Goal: Task Accomplishment & Management: Use online tool/utility

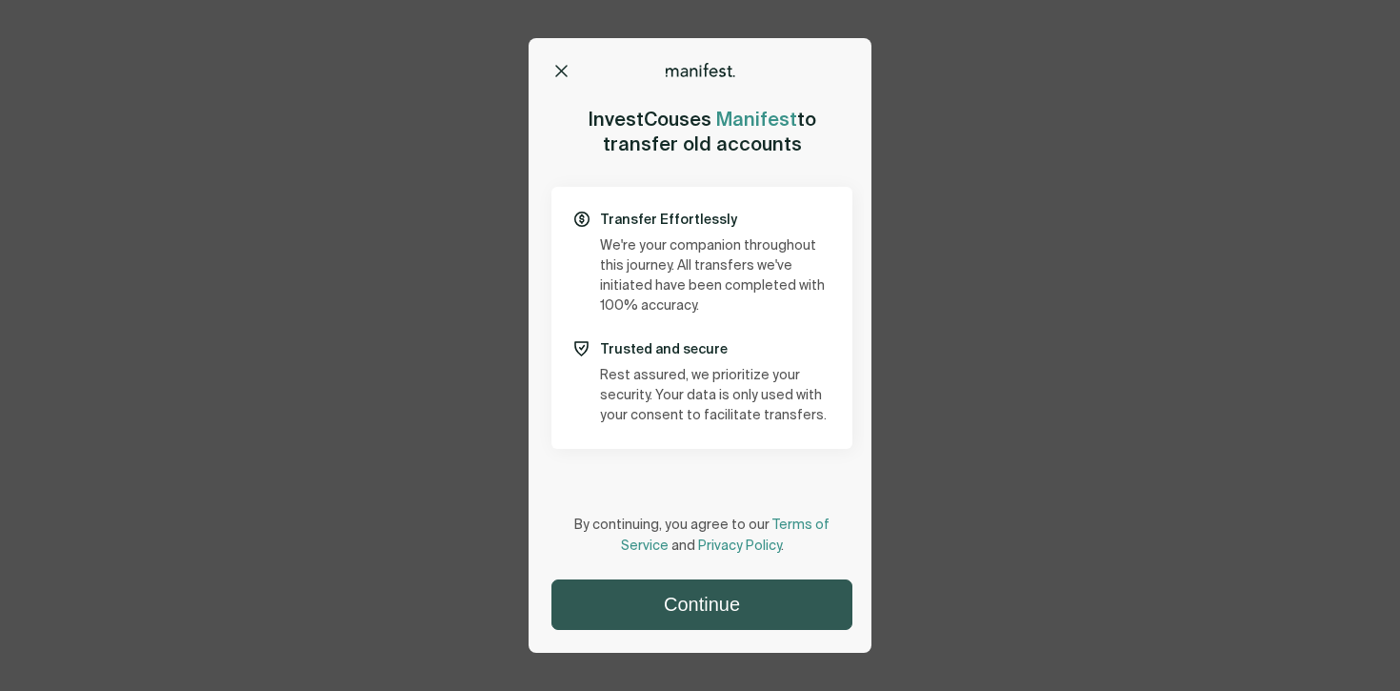
click at [721, 611] on button "Continue" at bounding box center [701, 604] width 299 height 49
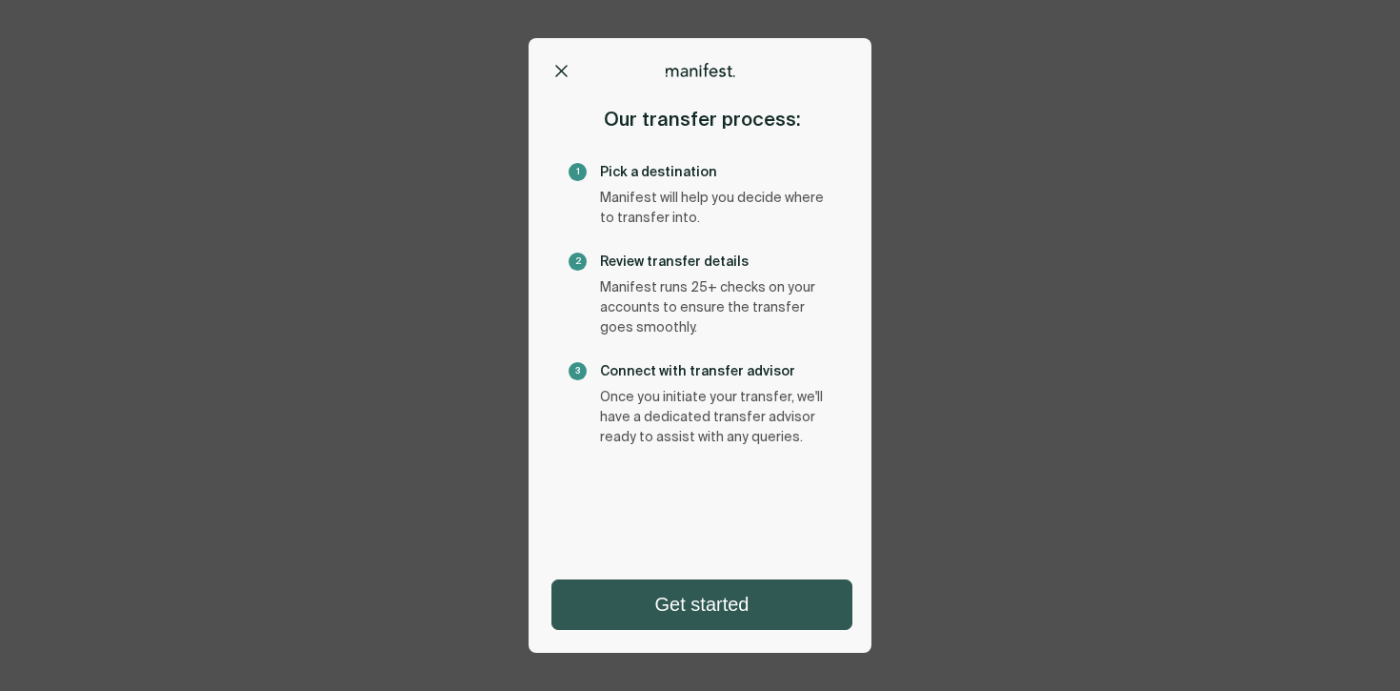
click at [681, 622] on button "Get started" at bounding box center [701, 604] width 299 height 49
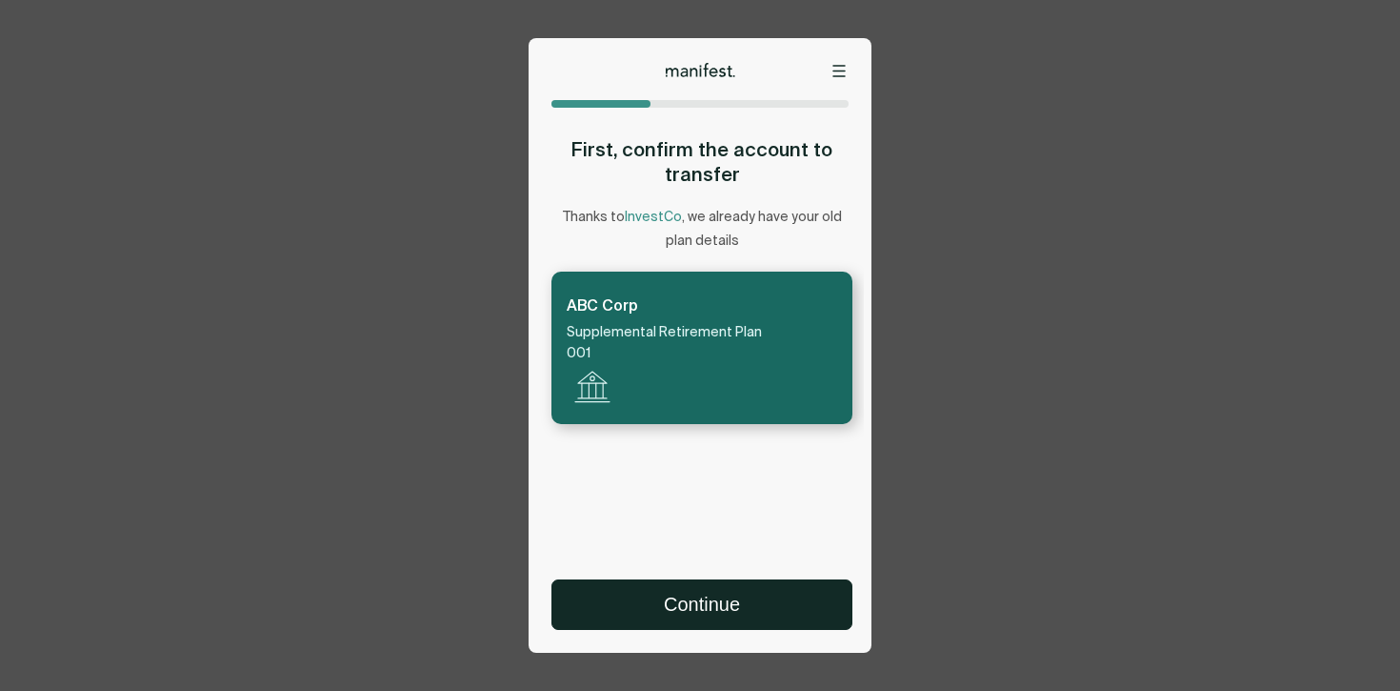
click at [839, 72] on icon at bounding box center [838, 71] width 13 height 12
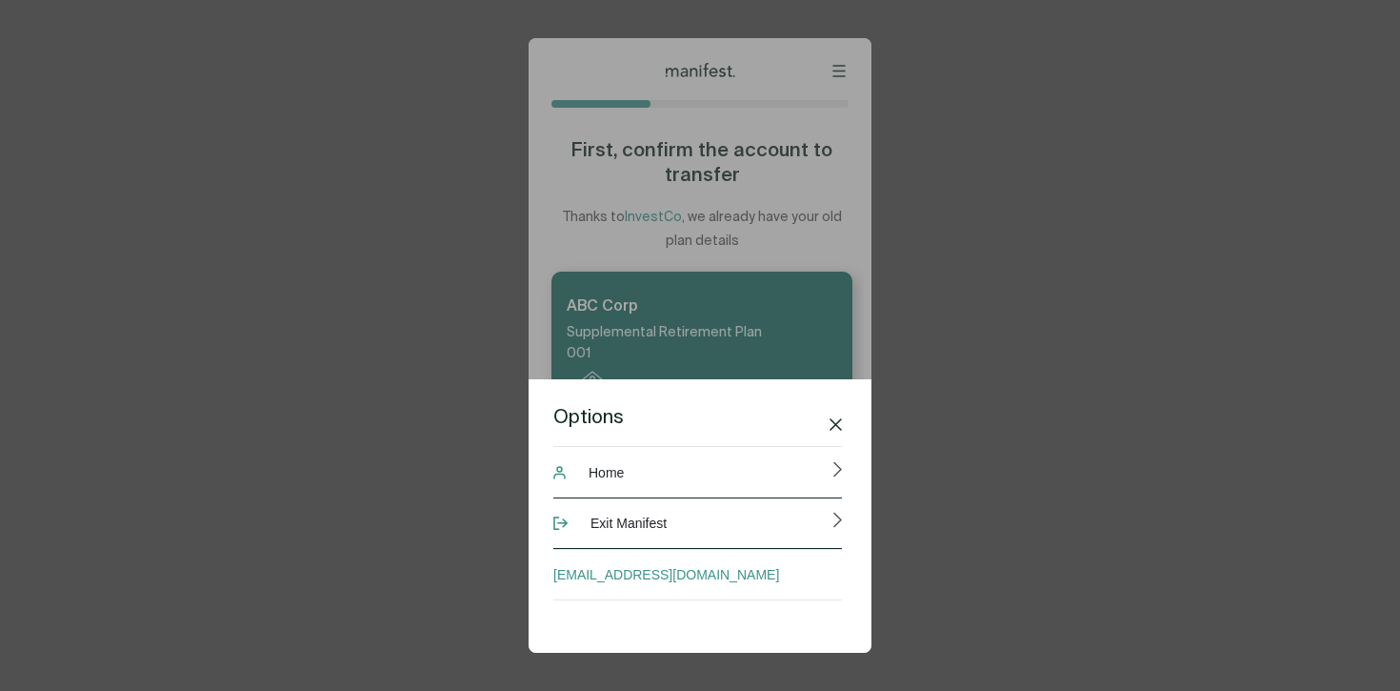
click at [671, 528] on button "Exit Manifest" at bounding box center [697, 522] width 289 height 51
